Goal: Task Accomplishment & Management: Use online tool/utility

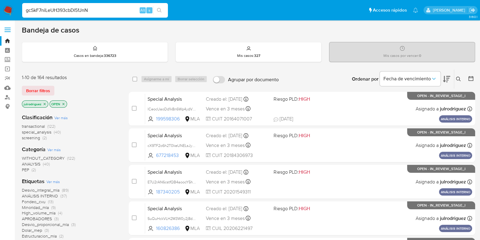
type input "gcSkF7niLeUH393cbDl51JnN"
paste input "gcSkF7niLeUH393cbDl51JnN"
type input "gcSkF7niLeUH393cbDl51JnN"
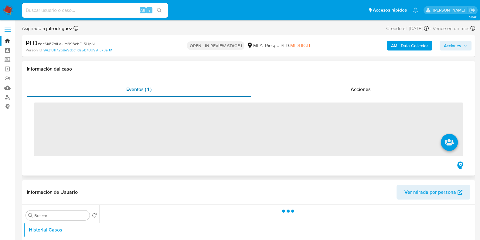
scroll to position [76, 0]
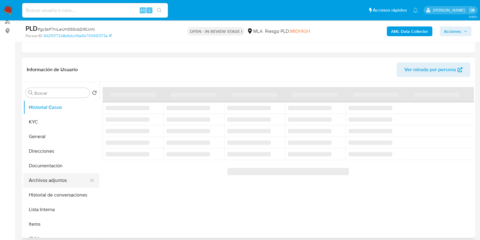
select select "10"
click at [56, 182] on button "Archivos adjuntos" at bounding box center [58, 180] width 71 height 15
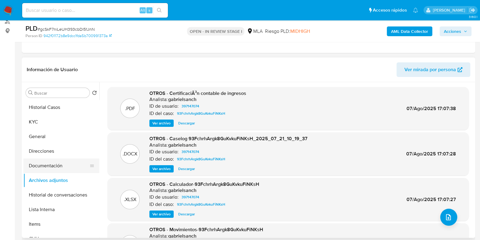
click at [55, 165] on button "Documentación" at bounding box center [58, 165] width 71 height 15
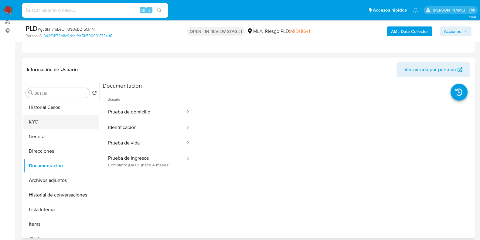
click at [38, 122] on button "KYC" at bounding box center [58, 122] width 71 height 15
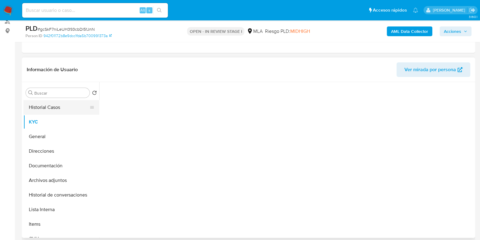
click at [67, 108] on button "Historial Casos" at bounding box center [58, 107] width 71 height 15
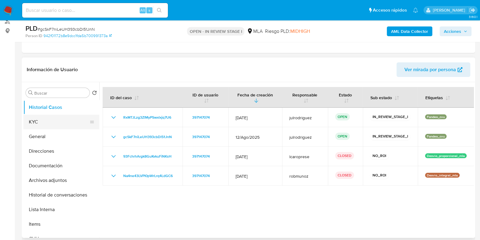
click at [72, 117] on button "KYC" at bounding box center [58, 122] width 71 height 15
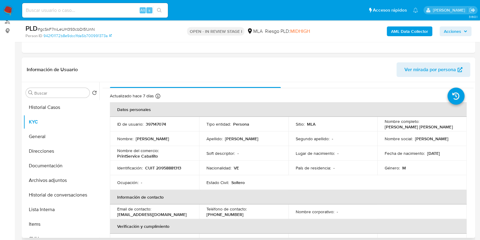
scroll to position [0, 0]
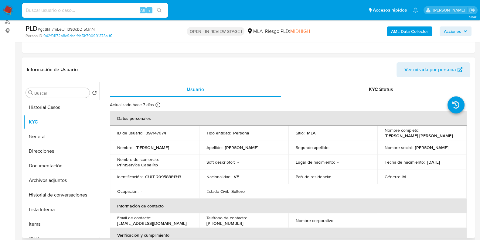
click at [155, 132] on p "397147074" at bounding box center [156, 132] width 20 height 5
copy p "397147074"
click at [50, 107] on button "Historial Casos" at bounding box center [58, 107] width 71 height 15
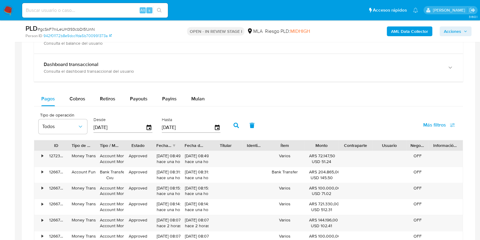
scroll to position [418, 0]
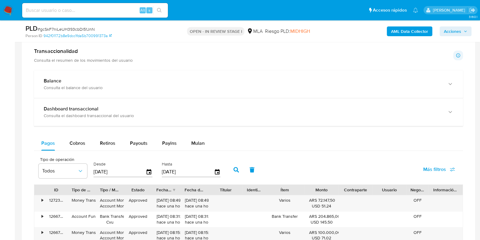
click at [118, 172] on input "[DATE]" at bounding box center [120, 172] width 52 height 10
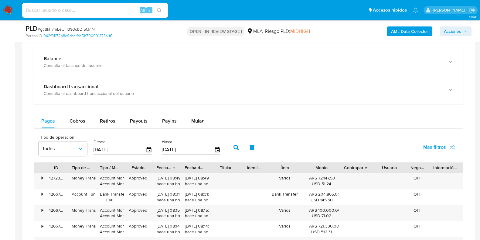
scroll to position [456, 0]
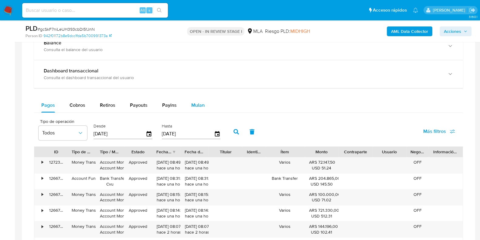
click at [194, 103] on span "Mulan" at bounding box center [197, 104] width 13 height 7
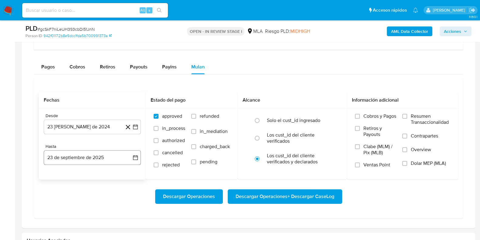
scroll to position [531, 0]
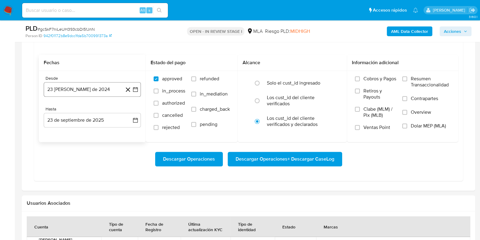
click at [85, 88] on button "23 de agosto de 2024" at bounding box center [92, 89] width 97 height 15
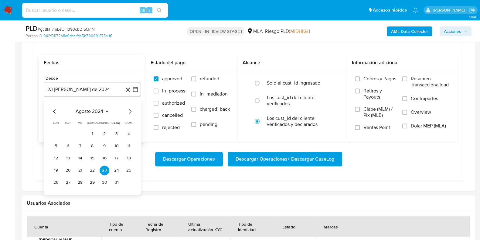
click at [87, 111] on span "agosto 2024" at bounding box center [90, 111] width 28 height 6
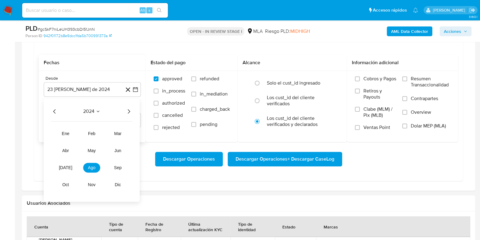
click at [129, 108] on icon "Año siguiente" at bounding box center [128, 111] width 7 height 7
click at [68, 146] on button "abr" at bounding box center [65, 151] width 17 height 10
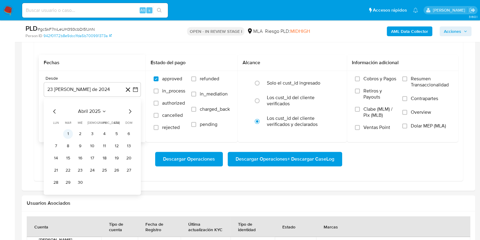
click at [70, 132] on button "1" at bounding box center [68, 134] width 10 height 10
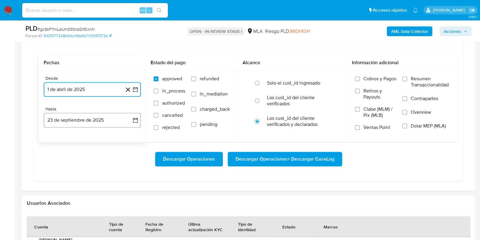
click at [74, 121] on button "23 de septiembre de 2025" at bounding box center [92, 120] width 97 height 15
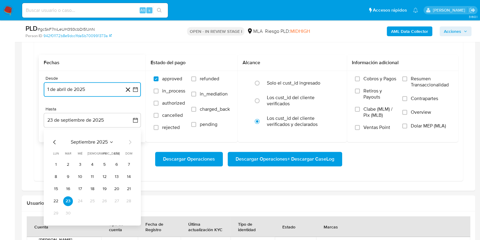
click at [54, 140] on icon "Mes anterior" at bounding box center [54, 142] width 2 height 4
click at [131, 212] on button "31" at bounding box center [129, 213] width 10 height 10
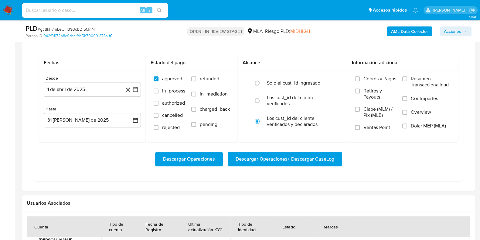
click at [105, 180] on div "Transaccionalidad Consulta el resumen de los movimientos del usuario Informació…" at bounding box center [249, 57] width 444 height 256
click at [410, 127] on label "Dolar MEP (MLA)" at bounding box center [427, 130] width 48 height 14
click at [407, 127] on input "Dolar MEP (MLA)" at bounding box center [405, 125] width 5 height 5
click at [280, 158] on span "Descargar Operaciones + Descargar CaseLog" at bounding box center [285, 158] width 99 height 13
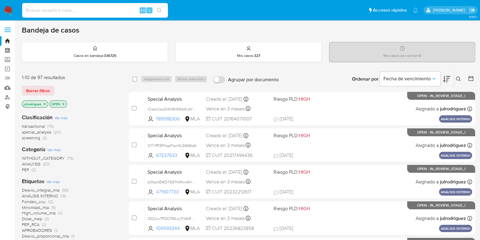
click at [107, 12] on input at bounding box center [95, 10] width 146 height 8
paste input "5R9vLbl4vwKECkDjfJhNrizy"
type input "5R9vLbl4vwKECkDjfJhNrizy"
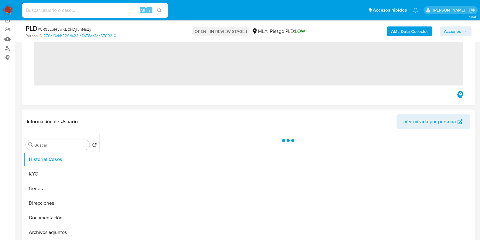
scroll to position [76, 0]
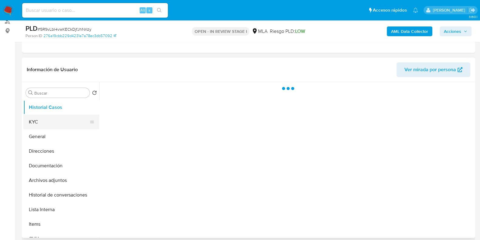
select select "10"
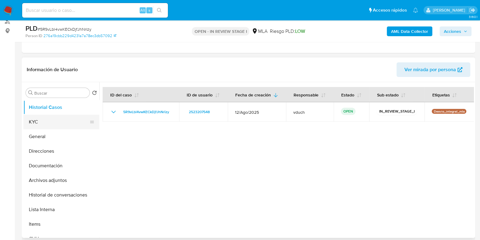
click at [59, 119] on button "KYC" at bounding box center [58, 122] width 71 height 15
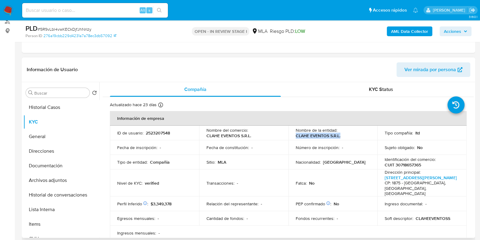
drag, startPoint x: 295, startPoint y: 134, endPoint x: 346, endPoint y: 134, distance: 51.6
click at [346, 134] on div "Nombre de la entidad : CLAHE EVENTOS S.R.L." at bounding box center [333, 132] width 75 height 11
copy p "CLAHE EVENTOS S.R.L."
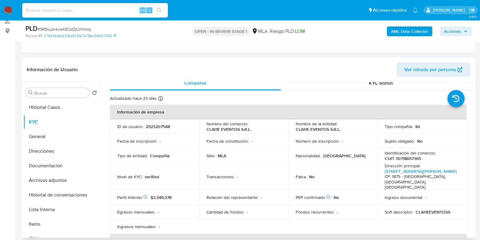
scroll to position [0, 0]
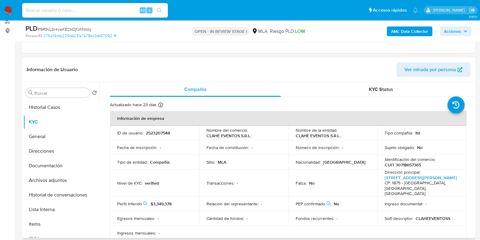
click at [163, 132] on p "2523207548" at bounding box center [158, 132] width 24 height 5
copy p "2523207548"
click at [81, 28] on span "# 5R9vLbl4vwKECkDjfJhNrizy" at bounding box center [65, 29] width 54 height 6
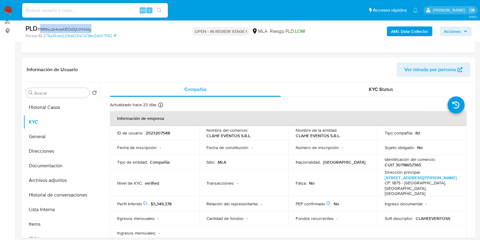
copy span "5R9vLbl4vwKECkDjfJhNrizy"
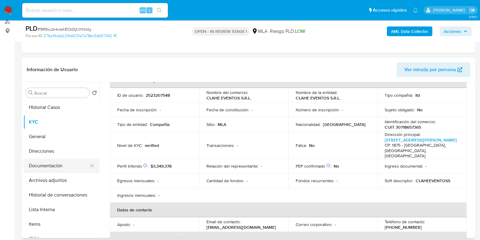
click at [76, 161] on button "Documentación" at bounding box center [58, 165] width 71 height 15
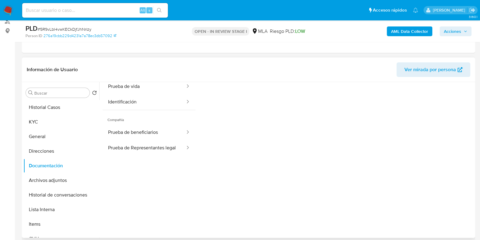
scroll to position [50, 0]
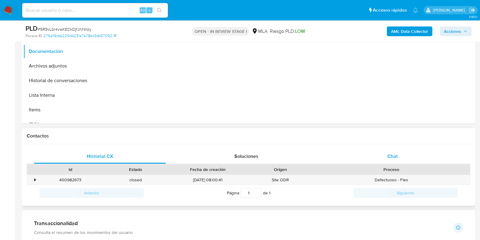
click at [389, 158] on span "Chat" at bounding box center [393, 155] width 10 height 7
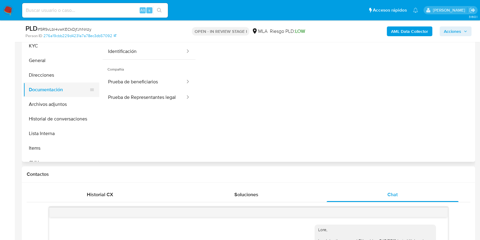
scroll to position [76, 0]
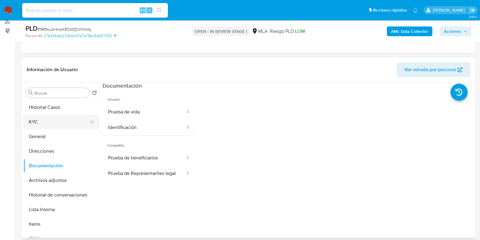
click at [38, 119] on button "KYC" at bounding box center [58, 122] width 71 height 15
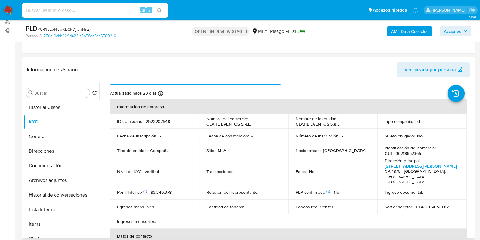
scroll to position [0, 0]
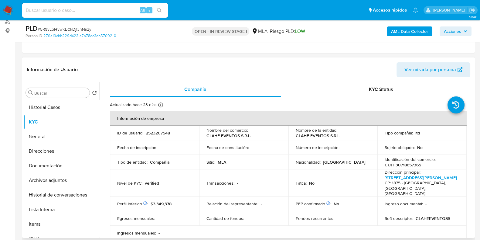
click at [407, 166] on p "CUIT 30718657365" at bounding box center [403, 164] width 36 height 5
copy p "30718657365"
drag, startPoint x: 295, startPoint y: 136, endPoint x: 343, endPoint y: 134, distance: 48.7
click at [343, 134] on div "Nombre de la entidad : CLAHE EVENTOS S.R.L." at bounding box center [333, 132] width 75 height 11
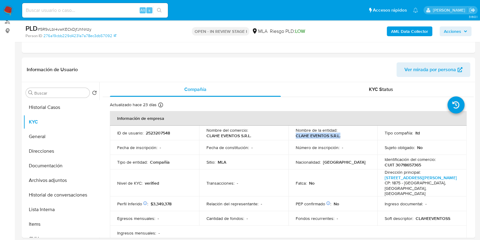
copy p "CLAHE EVENTOS S.R.L."
click at [151, 132] on p "2523207548" at bounding box center [158, 132] width 24 height 5
copy p "2523207548"
click at [50, 168] on button "Documentación" at bounding box center [58, 165] width 71 height 15
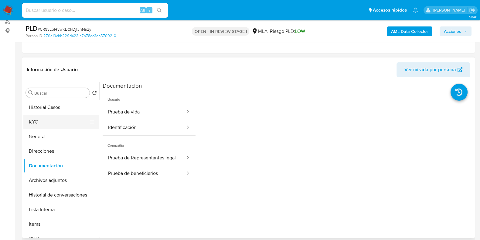
click at [52, 120] on button "KYC" at bounding box center [58, 122] width 71 height 15
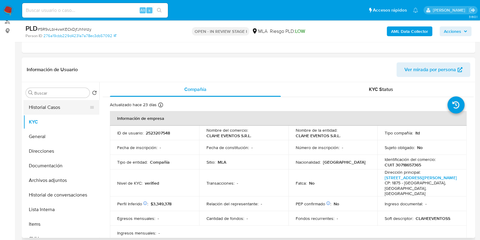
click at [58, 110] on button "Historial Casos" at bounding box center [58, 107] width 71 height 15
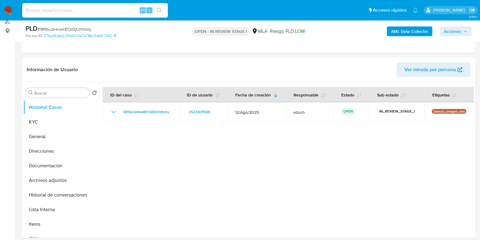
click at [86, 26] on span "# 5R9vLbl4vwKECkDjfJhNrizy" at bounding box center [65, 29] width 54 height 6
copy span "5R9vLbl4vwKECkDjfJhNrizy"
click at [94, 11] on input at bounding box center [95, 10] width 146 height 8
paste input "x8MwB5zC7pERU5BroHsJuwjP"
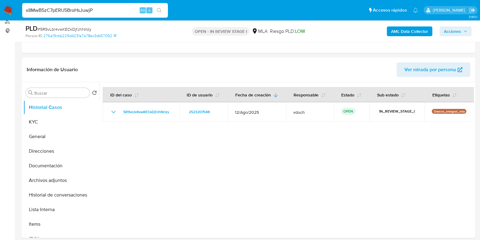
type input "x8MwB5zC7pERU5BroHsJuwjP"
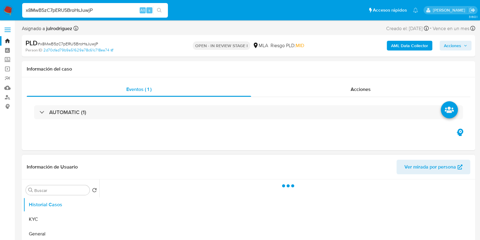
select select "10"
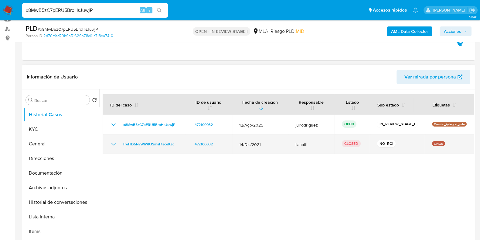
scroll to position [114, 0]
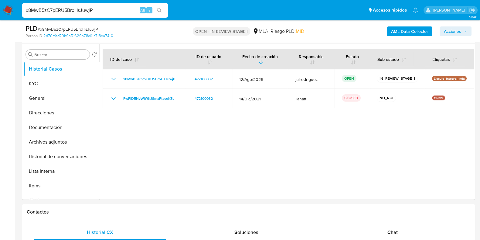
drag, startPoint x: 55, startPoint y: 86, endPoint x: 146, endPoint y: 9, distance: 119.0
click at [55, 86] on button "KYC" at bounding box center [61, 83] width 76 height 15
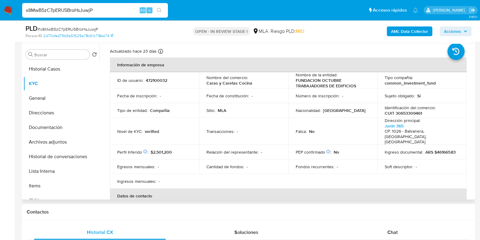
scroll to position [0, 0]
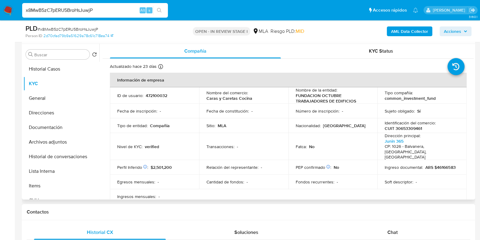
click at [405, 129] on p "CUIT 30653309461" at bounding box center [403, 127] width 37 height 5
copy p "30653309461"
click at [156, 94] on p "472100032" at bounding box center [157, 95] width 22 height 5
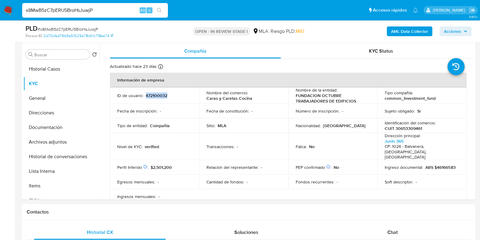
copy p "472100032"
drag, startPoint x: 316, startPoint y: 98, endPoint x: 362, endPoint y: 103, distance: 46.5
click at [362, 103] on p "FUNDACION OCTUBRE TRABAJADORES DE EDIFICIOS" at bounding box center [332, 98] width 72 height 11
copy p "FUNDACION OCTUBRE TRABAJADORES DE EDIFICIOS"
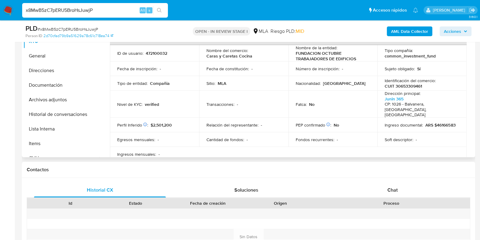
scroll to position [130, 0]
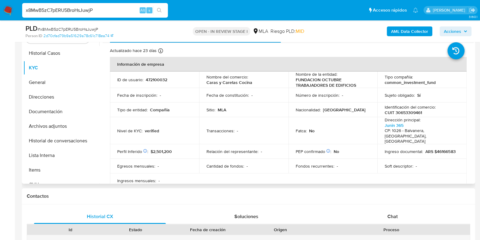
click at [146, 81] on p "472100032" at bounding box center [157, 79] width 22 height 5
click at [74, 29] on span "# x8MwB5zC7pERU5BroHsJuwjP" at bounding box center [68, 29] width 60 height 6
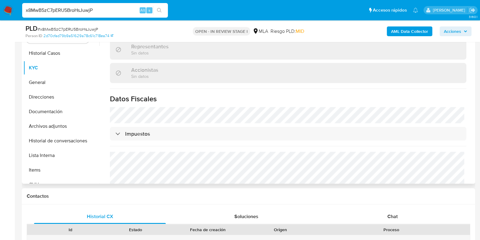
scroll to position [437, 0]
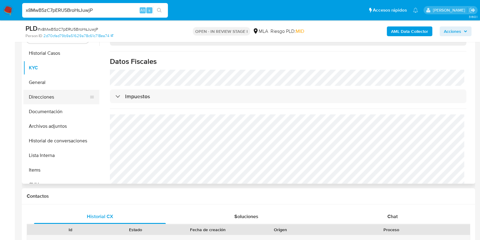
click at [53, 98] on button "Direcciones" at bounding box center [58, 97] width 71 height 15
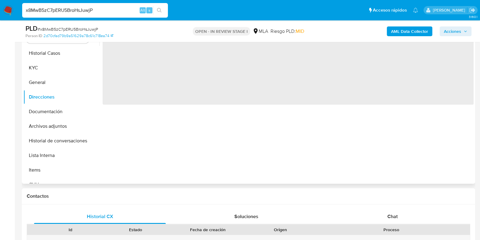
scroll to position [92, 0]
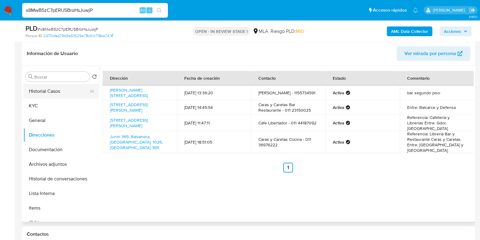
click at [49, 96] on button "Historial Casos" at bounding box center [58, 91] width 71 height 15
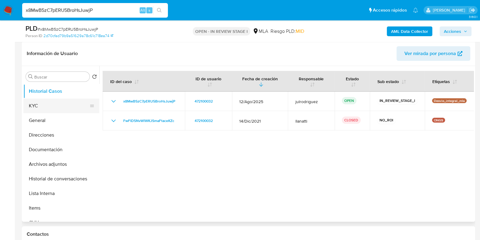
click at [59, 105] on button "KYC" at bounding box center [58, 105] width 71 height 15
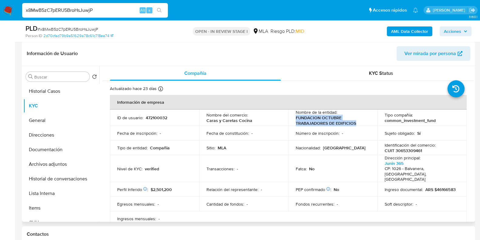
drag, startPoint x: 295, startPoint y: 117, endPoint x: 368, endPoint y: 124, distance: 73.2
click at [368, 124] on div "Nombre de la entidad : FUNDACION OCTUBRE TRABAJADORES DE EDIFICIOS" at bounding box center [333, 117] width 75 height 16
click at [402, 148] on p "CUIT 30653309461" at bounding box center [403, 150] width 37 height 5
click at [403, 149] on p "CUIT 30653309461" at bounding box center [403, 150] width 37 height 5
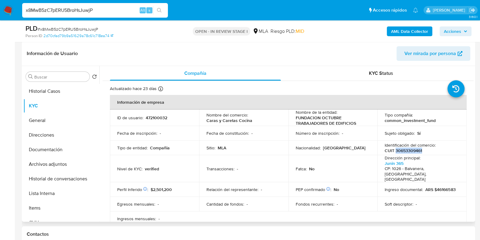
click at [403, 149] on p "CUIT 30653309461" at bounding box center [403, 150] width 37 height 5
click at [413, 151] on p "CUIT 30653309461" at bounding box center [403, 150] width 37 height 5
click at [63, 150] on button "Documentación" at bounding box center [58, 149] width 71 height 15
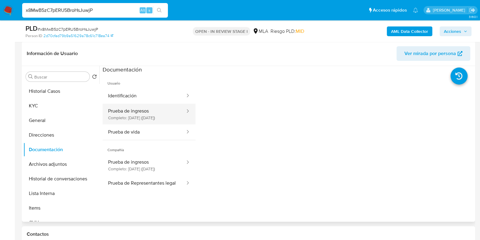
click at [143, 115] on button "Prueba de ingresos Completo: 19/05/2025 (hace 4 meses)" at bounding box center [144, 114] width 83 height 21
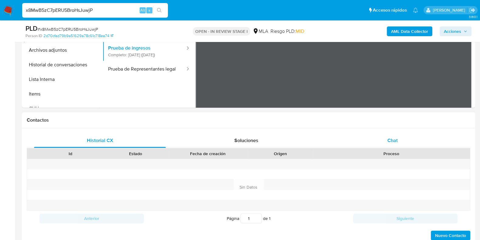
click at [395, 139] on span "Chat" at bounding box center [393, 140] width 10 height 7
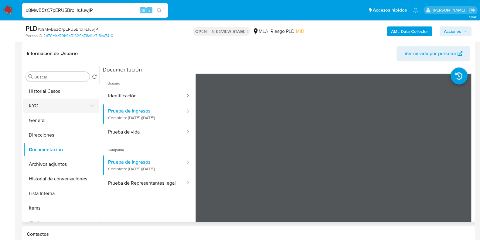
click at [48, 104] on button "KYC" at bounding box center [58, 105] width 71 height 15
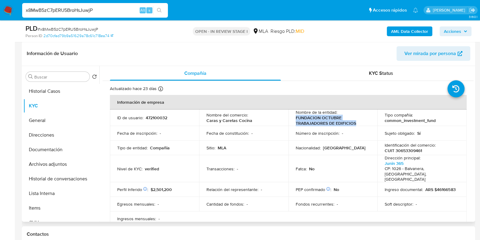
drag, startPoint x: 294, startPoint y: 116, endPoint x: 357, endPoint y: 121, distance: 63.4
click at [357, 121] on td "Nombre de la entidad : FUNDACION OCTUBRE TRABAJADORES DE EDIFICIOS" at bounding box center [333, 117] width 89 height 16
click at [46, 205] on button "Items" at bounding box center [58, 207] width 71 height 15
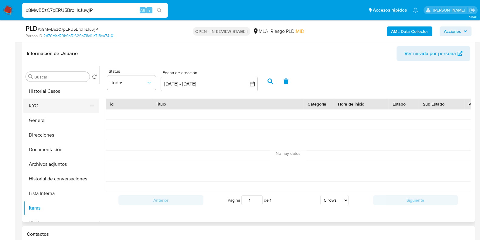
click at [62, 103] on button "KYC" at bounding box center [58, 105] width 71 height 15
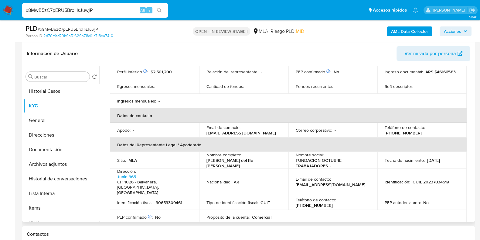
scroll to position [152, 0]
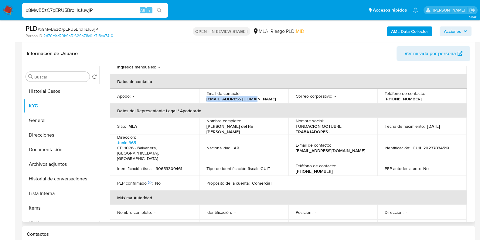
drag, startPoint x: 208, startPoint y: 94, endPoint x: 251, endPoint y: 94, distance: 42.8
click at [251, 96] on p "perezgla310@gmail.com" at bounding box center [242, 98] width 70 height 5
click at [333, 168] on p "(11) 28371529" at bounding box center [314, 170] width 37 height 5
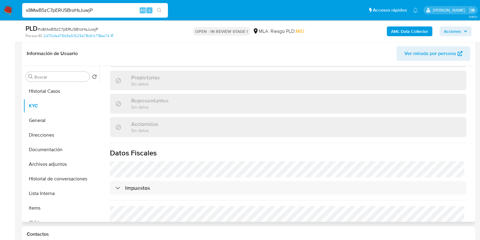
scroll to position [418, 0]
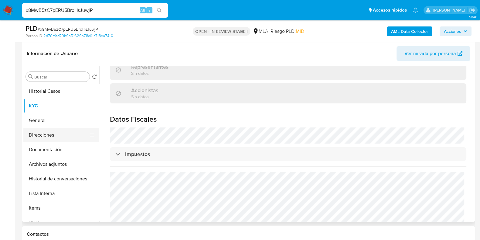
click at [56, 137] on button "Direcciones" at bounding box center [58, 135] width 71 height 15
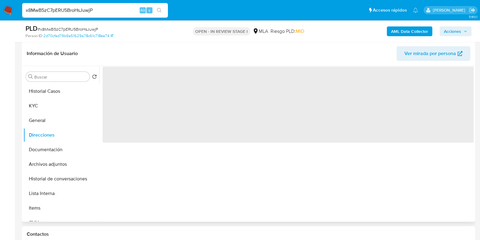
scroll to position [0, 0]
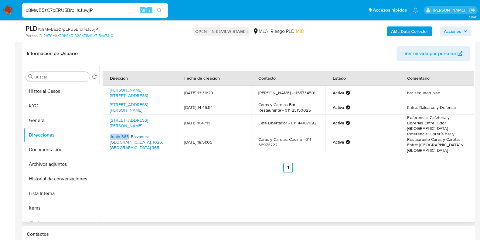
drag, startPoint x: 108, startPoint y: 136, endPoint x: 127, endPoint y: 137, distance: 19.5
click at [127, 137] on td "Junin 365, Balvanera, Capital Federal, 1026, Argentina 365" at bounding box center [140, 142] width 74 height 22
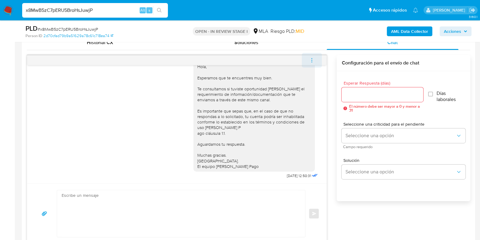
scroll to position [282, 0]
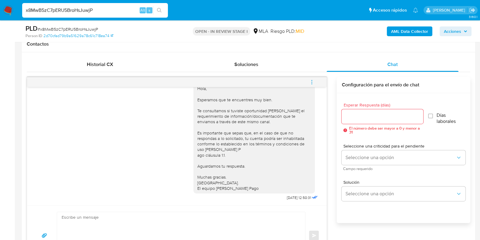
click at [315, 84] on button "menu-action" at bounding box center [312, 82] width 20 height 15
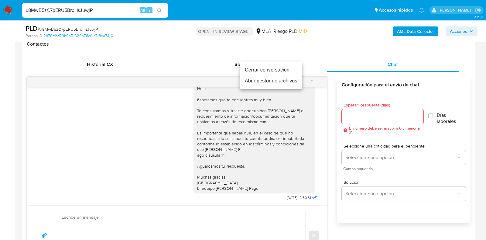
click at [268, 72] on li "Cerrar conversación" at bounding box center [271, 69] width 62 height 11
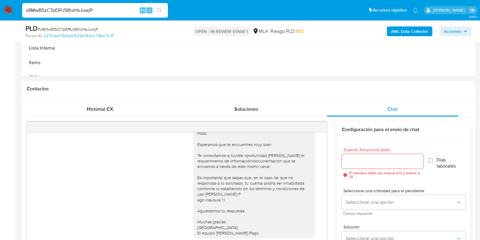
scroll to position [190, 0]
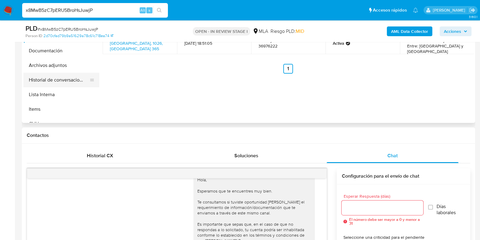
click at [53, 85] on button "Historial de conversaciones" at bounding box center [58, 80] width 71 height 15
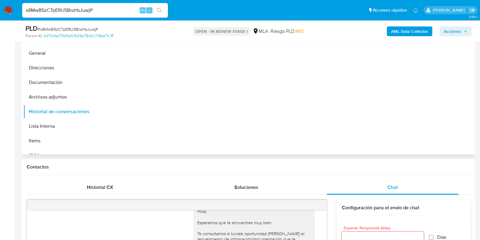
scroll to position [77, 0]
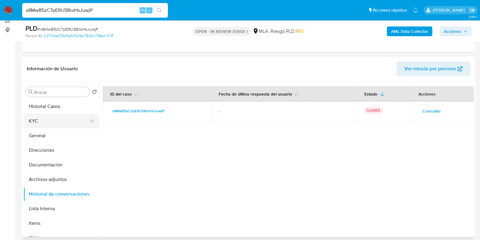
click at [68, 124] on button "KYC" at bounding box center [58, 121] width 71 height 15
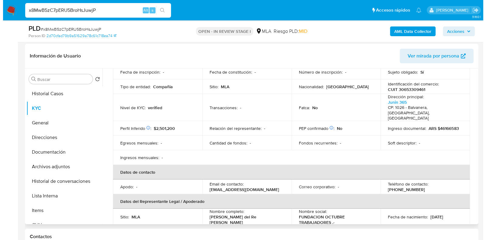
scroll to position [0, 0]
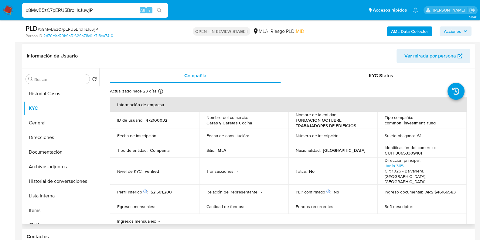
click at [152, 116] on td "ID de usuario : 472100032" at bounding box center [154, 120] width 89 height 16
click at [67, 31] on span "# x8MwB5zC7pERU5BroHsJuwjP" at bounding box center [68, 29] width 60 height 6
click at [62, 185] on button "Historial de conversaciones" at bounding box center [58, 181] width 71 height 15
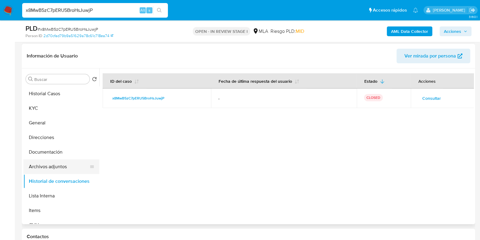
click at [49, 168] on button "Archivos adjuntos" at bounding box center [58, 166] width 71 height 15
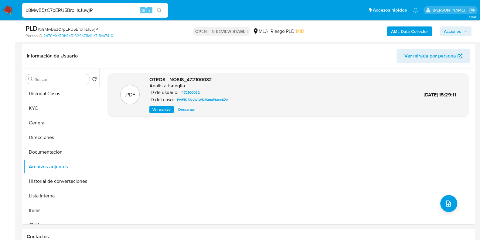
click at [401, 30] on b "AML Data Collector" at bounding box center [409, 31] width 37 height 10
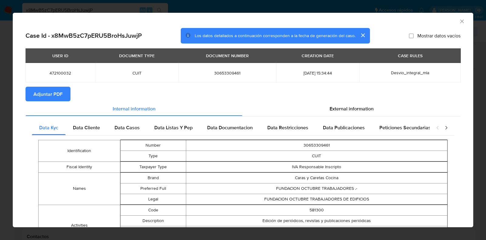
click at [61, 92] on span "Adjuntar PDF" at bounding box center [47, 93] width 29 height 13
click at [459, 23] on icon "Cerrar ventana" at bounding box center [462, 21] width 6 height 6
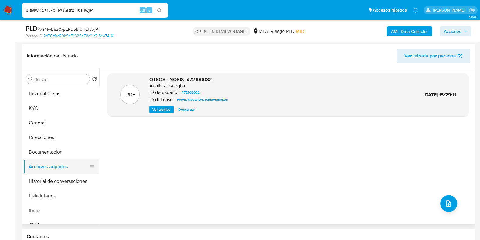
click at [43, 159] on button "Archivos adjuntos" at bounding box center [58, 166] width 71 height 15
click at [43, 160] on button "Archivos adjuntos" at bounding box center [58, 166] width 71 height 15
click at [41, 154] on button "Documentación" at bounding box center [58, 152] width 71 height 15
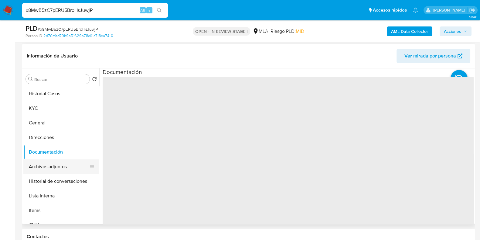
click at [41, 161] on button "Archivos adjuntos" at bounding box center [58, 166] width 71 height 15
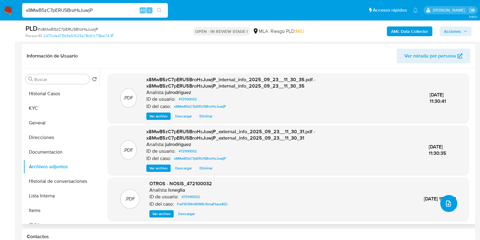
click at [445, 205] on icon "upload-file" at bounding box center [448, 203] width 7 height 7
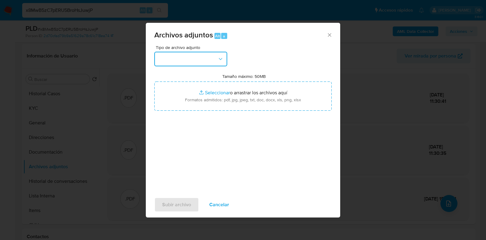
click at [200, 57] on button "button" at bounding box center [190, 59] width 73 height 15
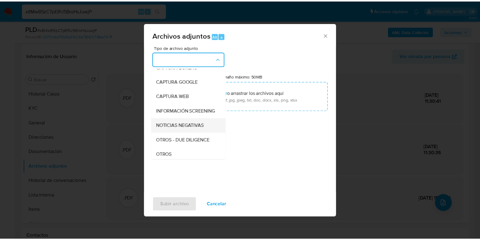
scroll to position [76, 0]
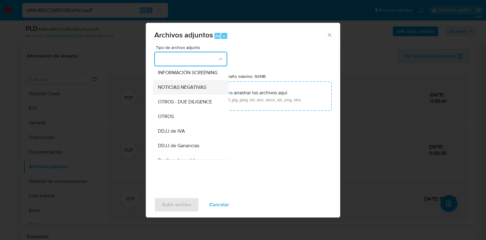
click at [178, 124] on div "OTROS" at bounding box center [189, 116] width 62 height 15
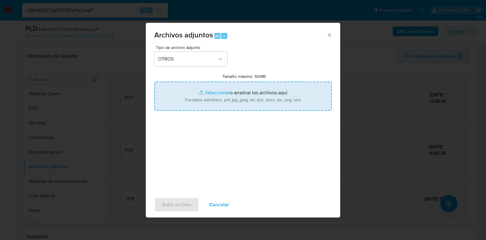
click at [228, 102] on input "Tamaño máximo: 50MB Seleccionar archivos" at bounding box center [242, 95] width 177 height 29
type input "C:\fakepath\Estados Contables - 472100032 - x8MwB5zC7pERU5BroHsJuwjP.pdf"
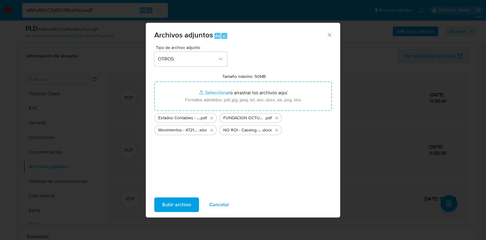
click at [175, 206] on span "Subir archivo" at bounding box center [176, 204] width 29 height 13
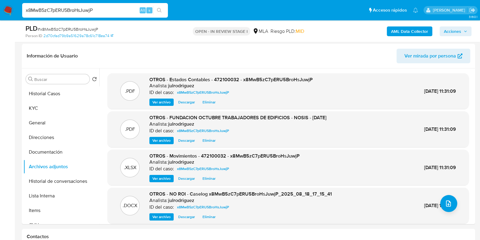
click at [449, 32] on span "Acciones" at bounding box center [452, 31] width 17 height 10
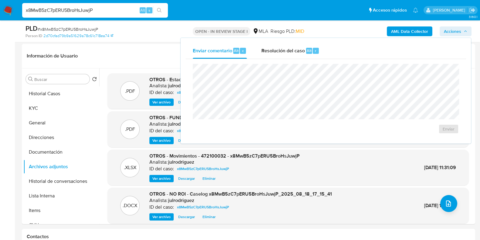
click at [298, 42] on div "Enviar comentario Alt c Resolución del caso Alt r Enviar" at bounding box center [326, 90] width 290 height 105
click at [298, 45] on div "Resolución del caso Alt r" at bounding box center [291, 51] width 58 height 16
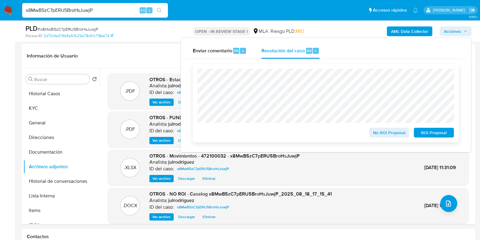
click at [382, 134] on span "No ROI Proposal" at bounding box center [390, 132] width 32 height 9
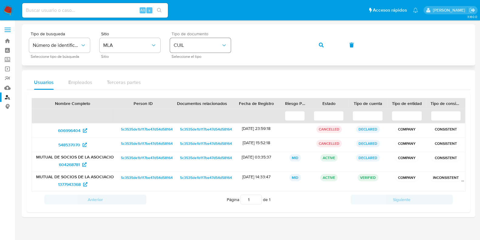
click at [211, 43] on span "CUIL" at bounding box center [197, 45] width 47 height 6
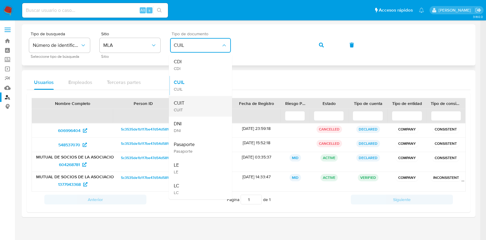
click at [193, 102] on div "CUIT CUIT" at bounding box center [199, 106] width 50 height 21
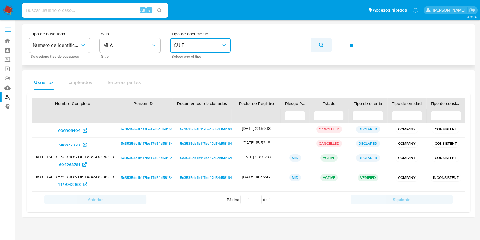
click at [316, 43] on button "button" at bounding box center [321, 45] width 21 height 15
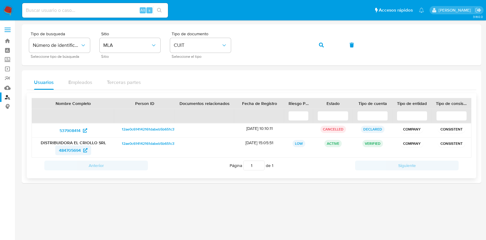
click at [79, 150] on span "484705694" at bounding box center [70, 150] width 22 height 10
click at [328, 46] on button "button" at bounding box center [321, 45] width 21 height 15
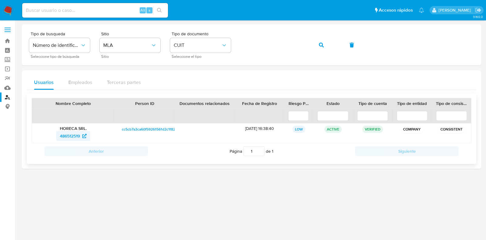
click at [68, 133] on span "486512519" at bounding box center [70, 136] width 20 height 10
click at [330, 44] on button "button" at bounding box center [321, 45] width 21 height 15
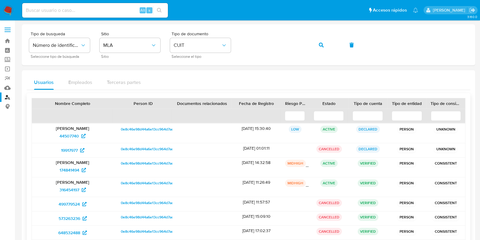
click at [146, 162] on span "0e8c46e98d44a6e13cc964d7adb259b5" at bounding box center [154, 162] width 66 height 7
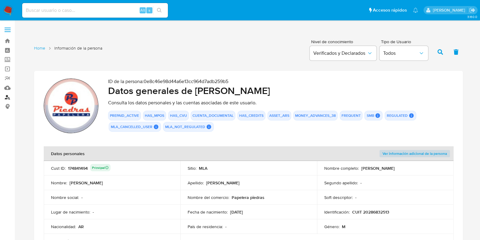
click at [9, 95] on link "Buscador de personas" at bounding box center [36, 96] width 72 height 9
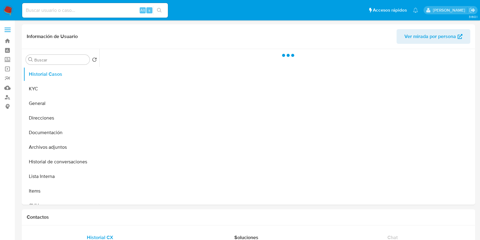
select select "10"
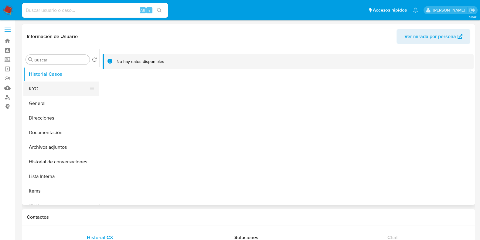
click at [61, 90] on button "KYC" at bounding box center [58, 88] width 71 height 15
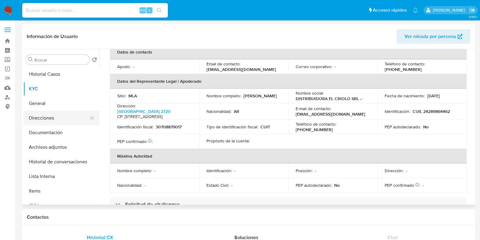
scroll to position [353, 0]
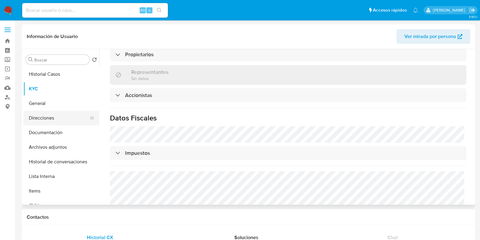
click at [60, 117] on button "Direcciones" at bounding box center [58, 118] width 71 height 15
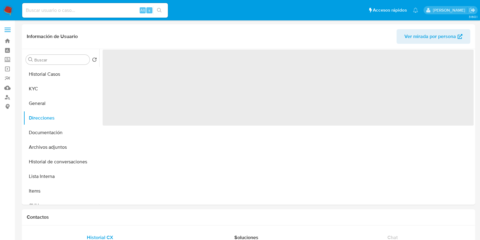
scroll to position [0, 0]
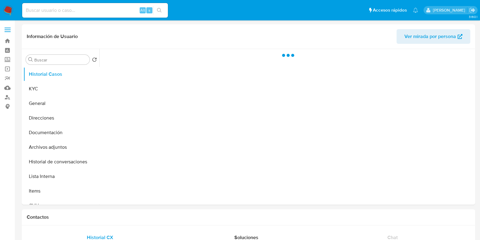
select select "10"
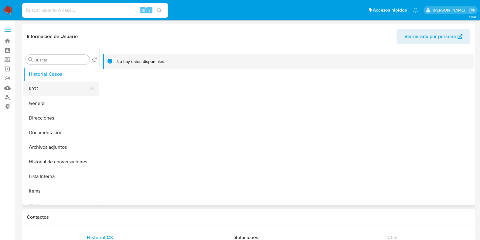
click at [53, 87] on button "KYC" at bounding box center [58, 88] width 71 height 15
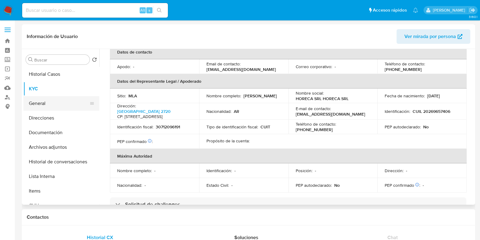
scroll to position [353, 0]
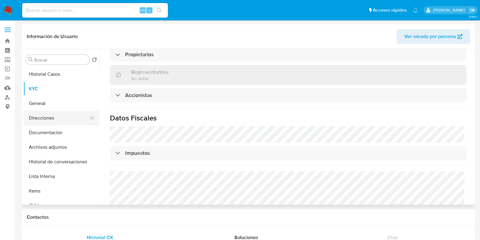
click at [41, 114] on button "Direcciones" at bounding box center [58, 118] width 71 height 15
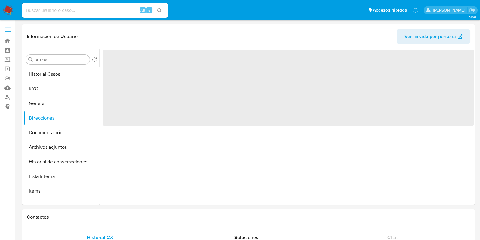
scroll to position [0, 0]
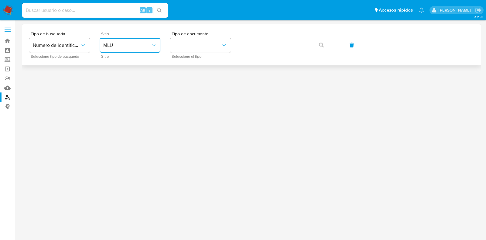
click at [144, 50] on button "MLU" at bounding box center [130, 45] width 61 height 15
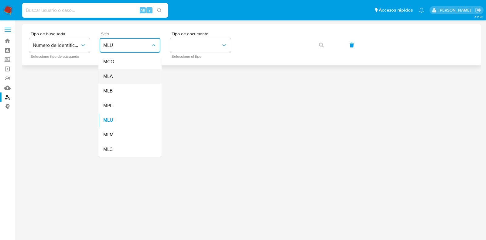
click at [125, 77] on div "MLA" at bounding box center [128, 76] width 50 height 15
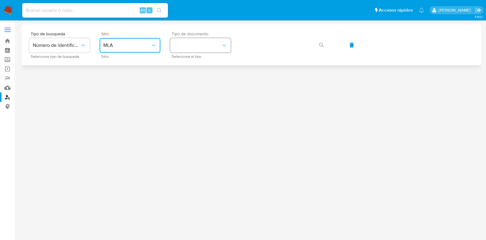
click at [190, 52] on button "identificationType" at bounding box center [200, 45] width 61 height 15
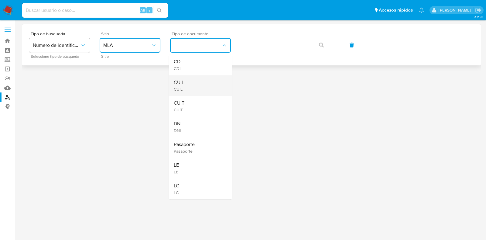
click at [183, 84] on span "CUIL" at bounding box center [179, 82] width 10 height 6
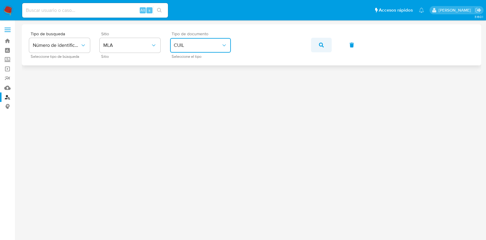
click at [311, 43] on button "button" at bounding box center [321, 45] width 21 height 15
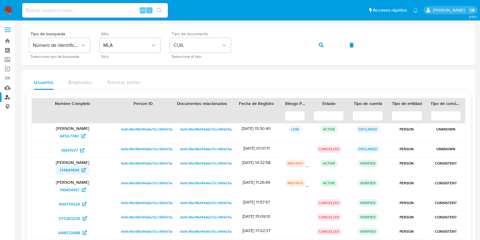
click at [72, 168] on span "174841494" at bounding box center [70, 170] width 20 height 10
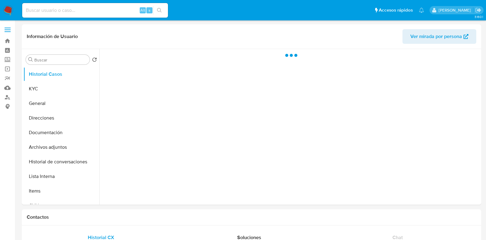
select select "10"
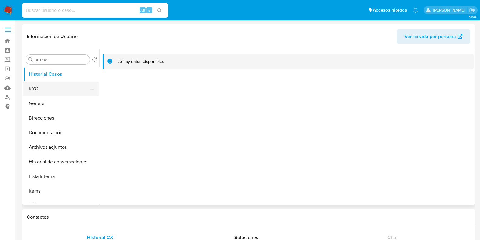
click at [34, 87] on button "KYC" at bounding box center [58, 88] width 71 height 15
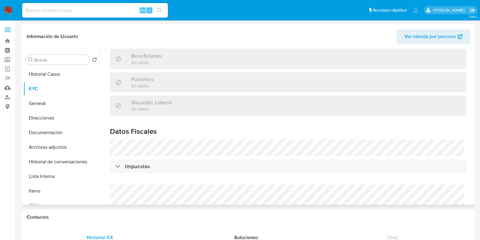
scroll to position [152, 0]
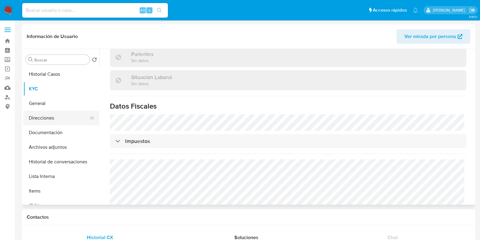
click at [58, 114] on button "Direcciones" at bounding box center [58, 118] width 71 height 15
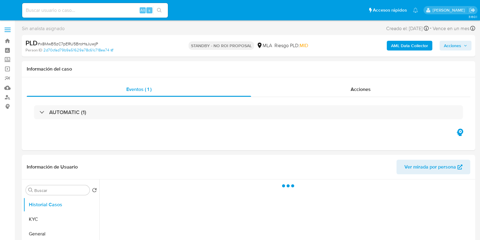
select select "10"
